Goal: Find specific page/section: Find specific page/section

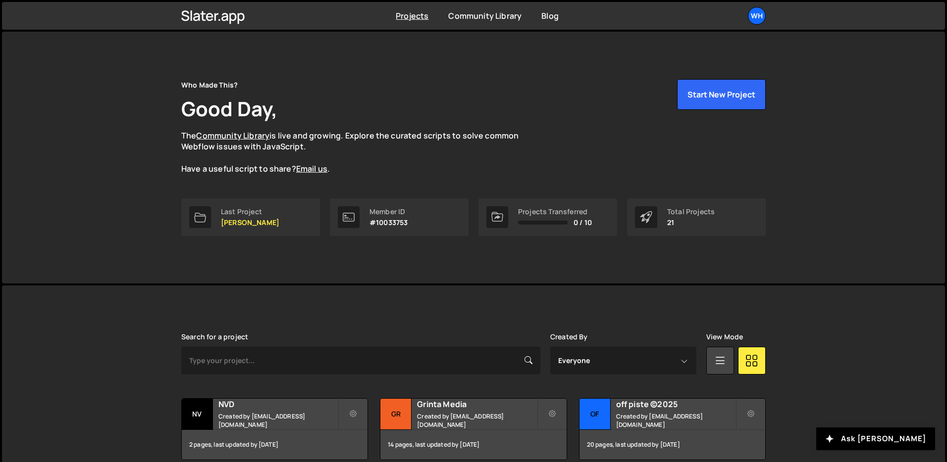
scroll to position [168, 0]
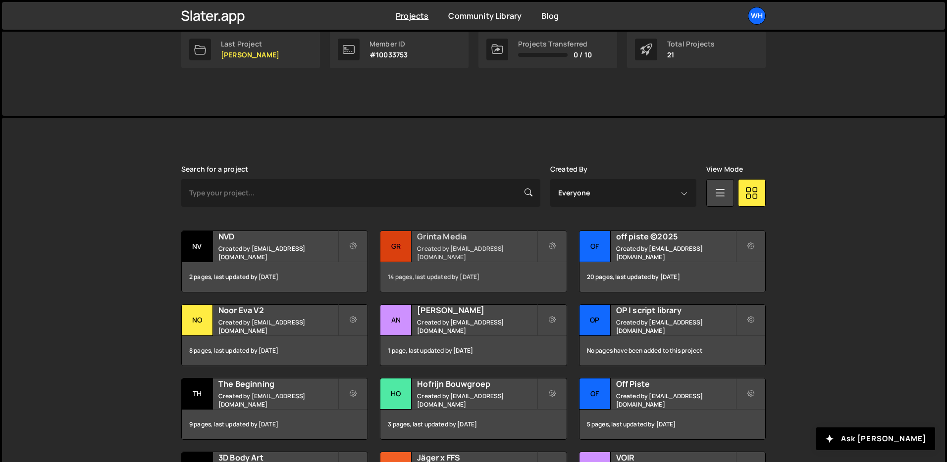
click at [430, 248] on div "Grinta Media Created by wisse@whomadethis.nl" at bounding box center [473, 246] width 186 height 31
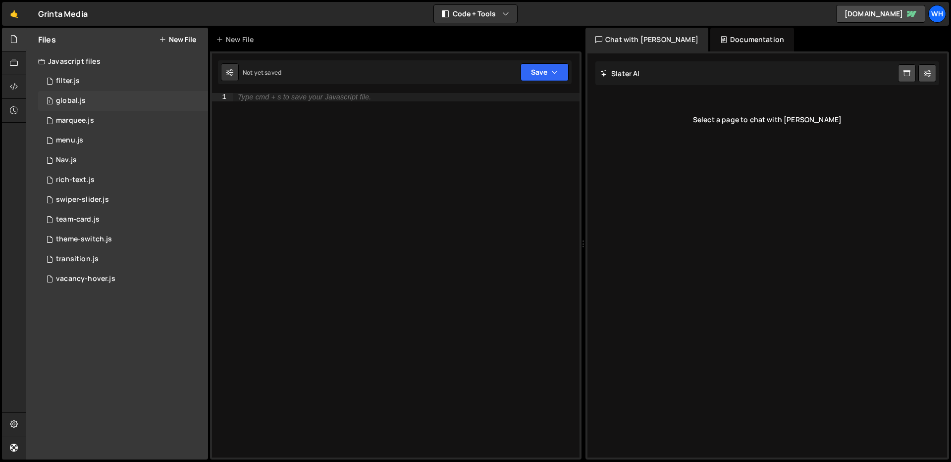
click at [92, 97] on div "1 global.js 0" at bounding box center [123, 101] width 170 height 20
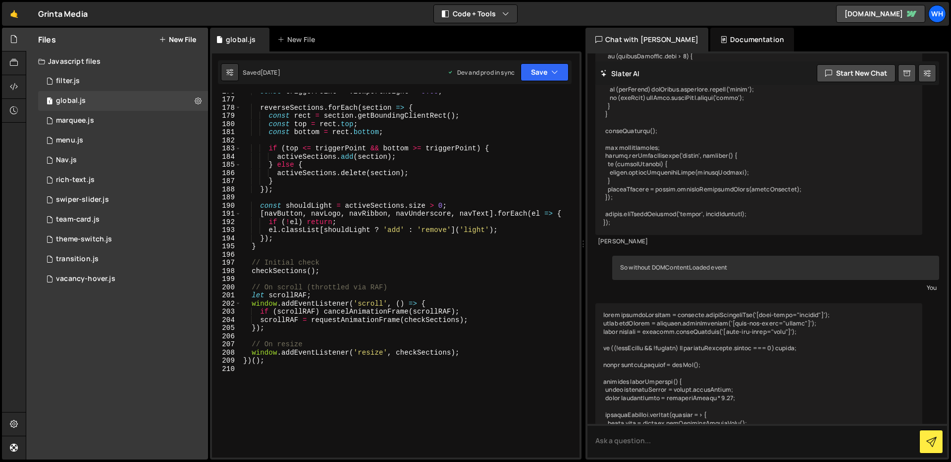
scroll to position [1517, 0]
click at [96, 222] on div "team-card.js" at bounding box center [78, 219] width 44 height 9
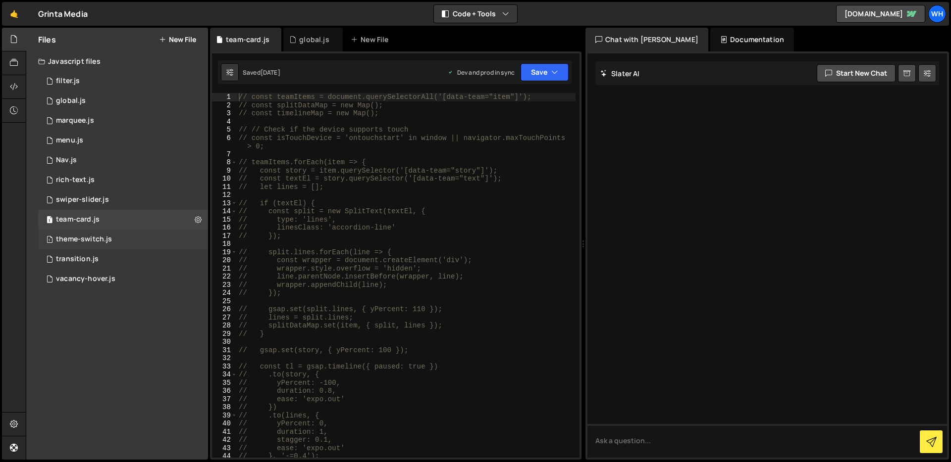
click at [131, 244] on div "1 theme-switch.js 0" at bounding box center [123, 240] width 170 height 20
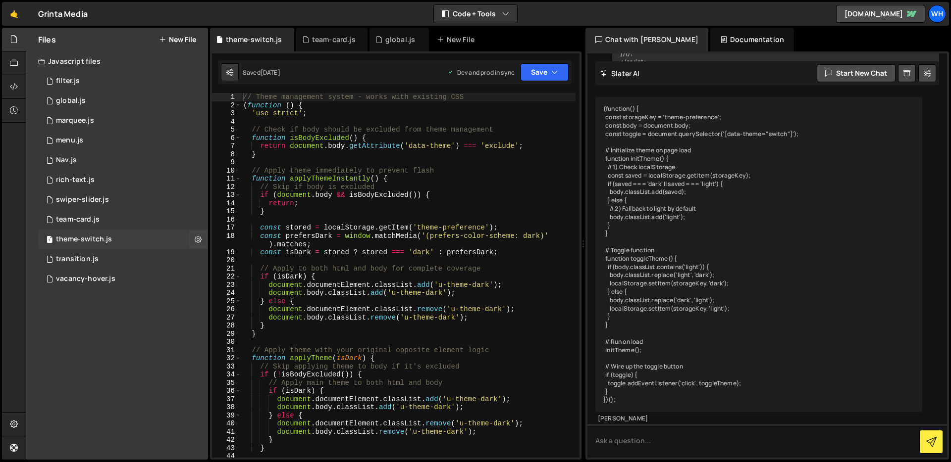
scroll to position [395, 0]
click at [116, 262] on div "1 transition.js 0" at bounding box center [123, 260] width 170 height 20
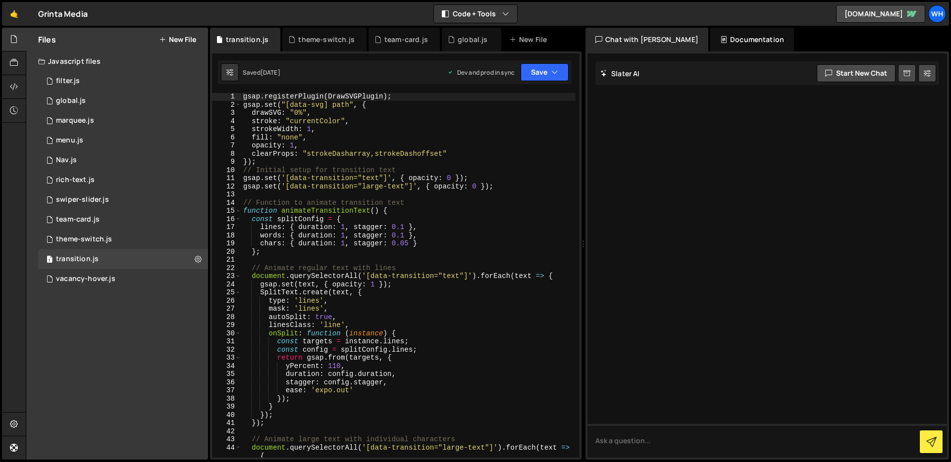
scroll to position [0, 0]
click at [101, 279] on div "vacancy-hover.js" at bounding box center [85, 279] width 59 height 9
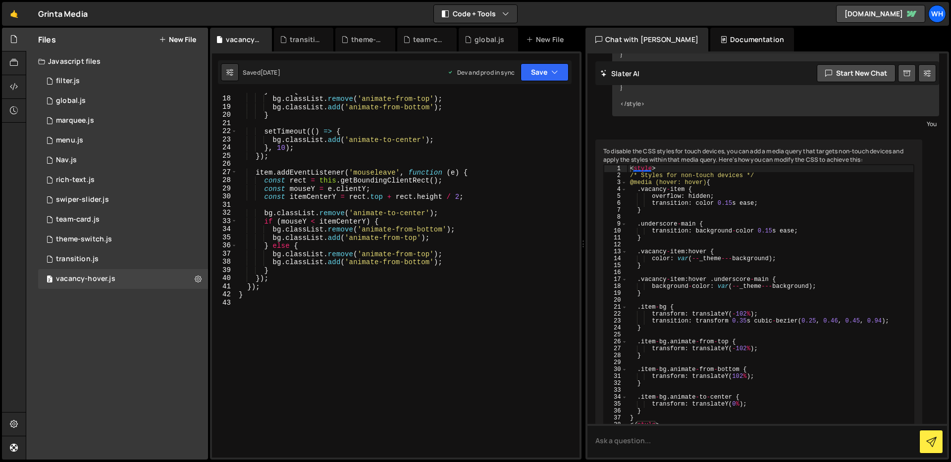
scroll to position [173, 0]
